Goal: Navigation & Orientation: Go to known website

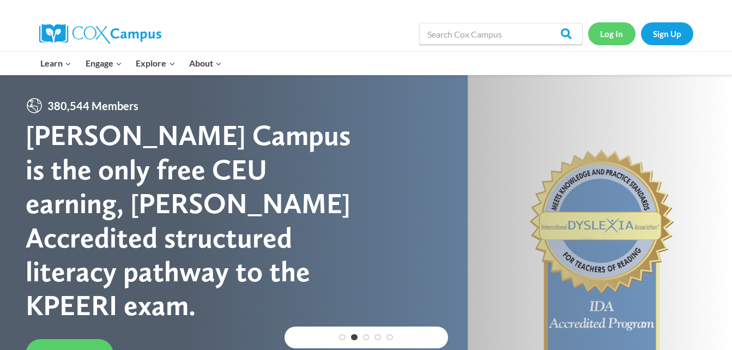
click at [609, 28] on link "Log In" at bounding box center [611, 33] width 47 height 22
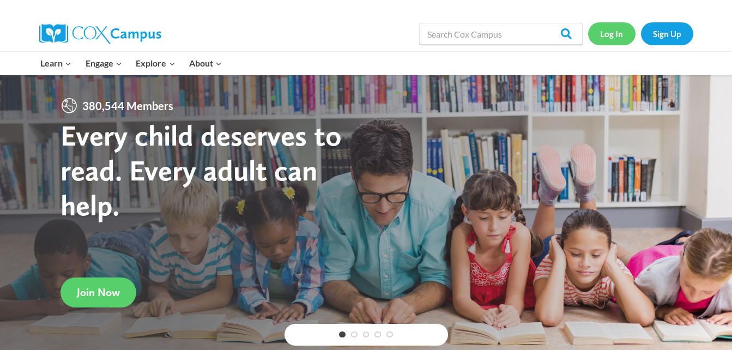
click at [611, 31] on link "Log In" at bounding box center [611, 33] width 47 height 22
